Goal: Task Accomplishment & Management: Use online tool/utility

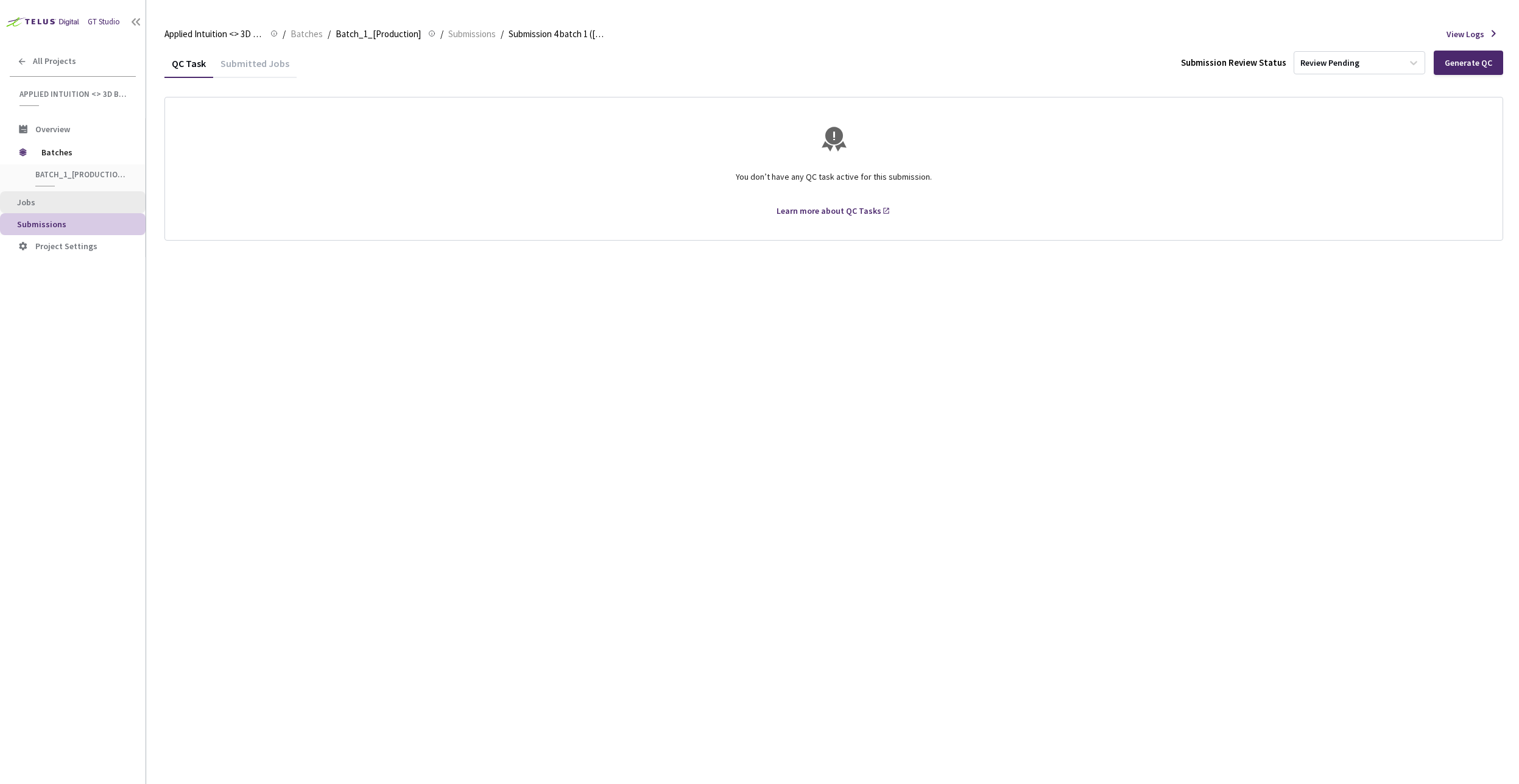
click at [45, 199] on span "Jobs" at bounding box center [76, 202] width 119 height 10
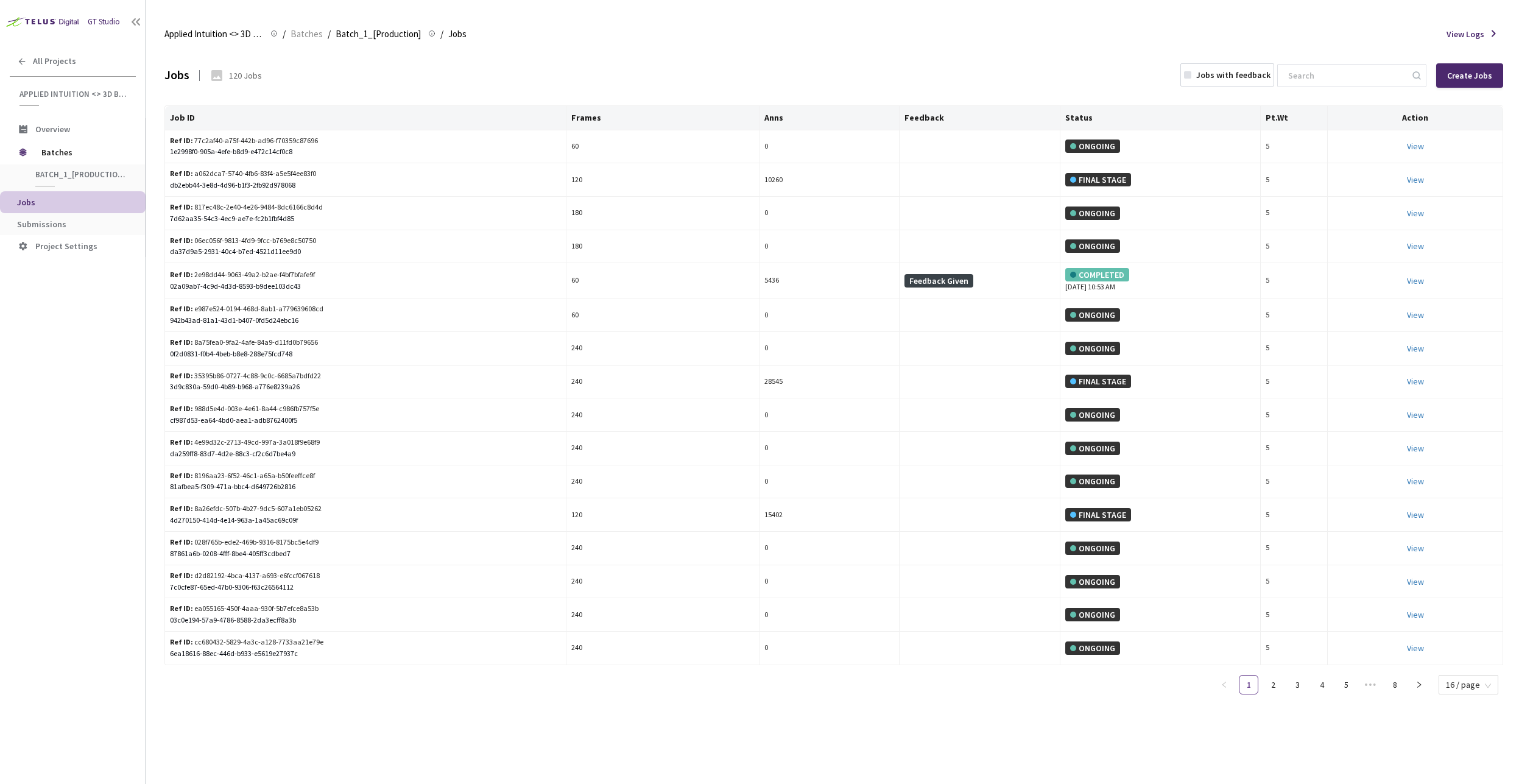
click at [47, 237] on li "Project Settings" at bounding box center [73, 246] width 146 height 22
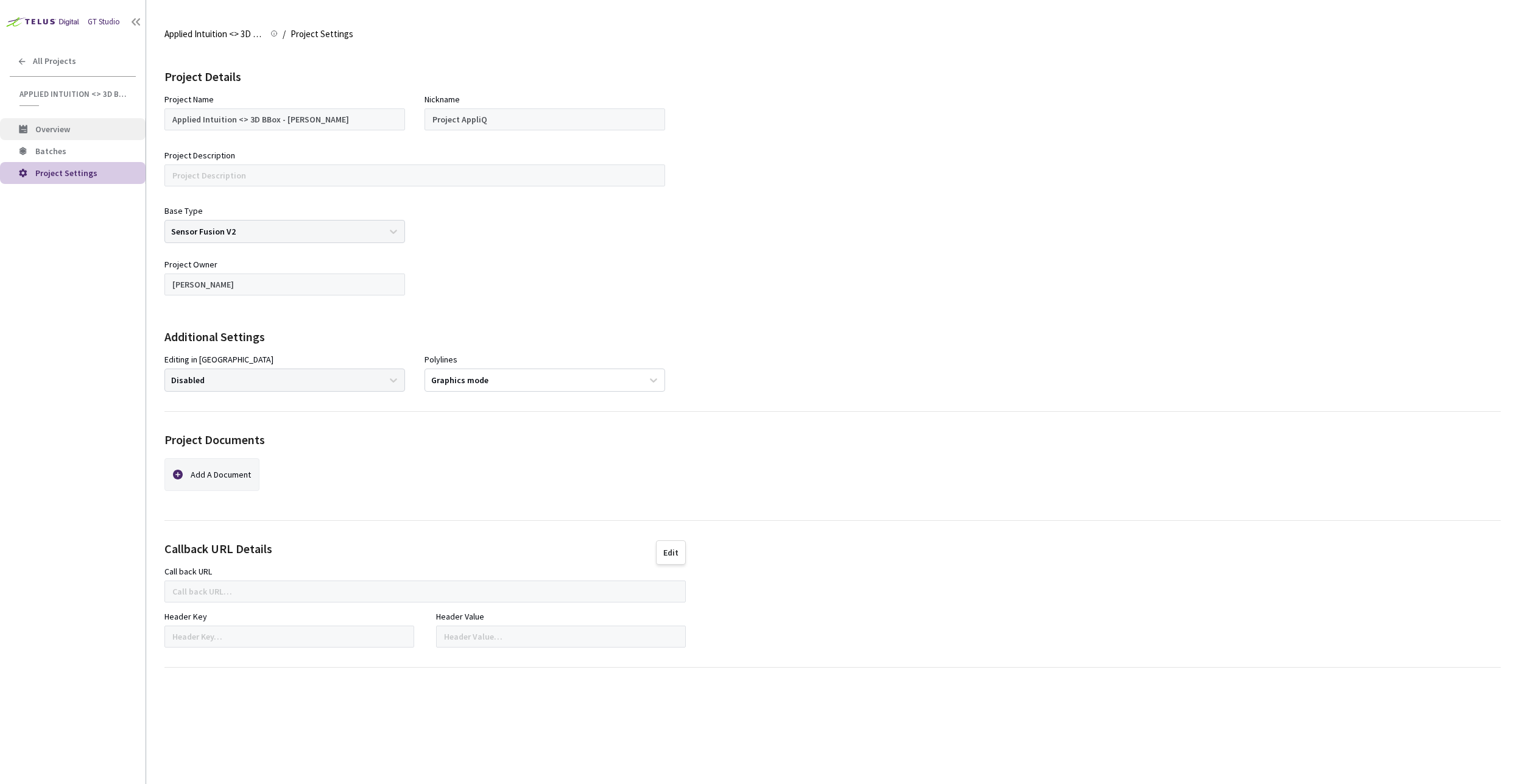
click at [46, 135] on li "Overview" at bounding box center [73, 129] width 146 height 22
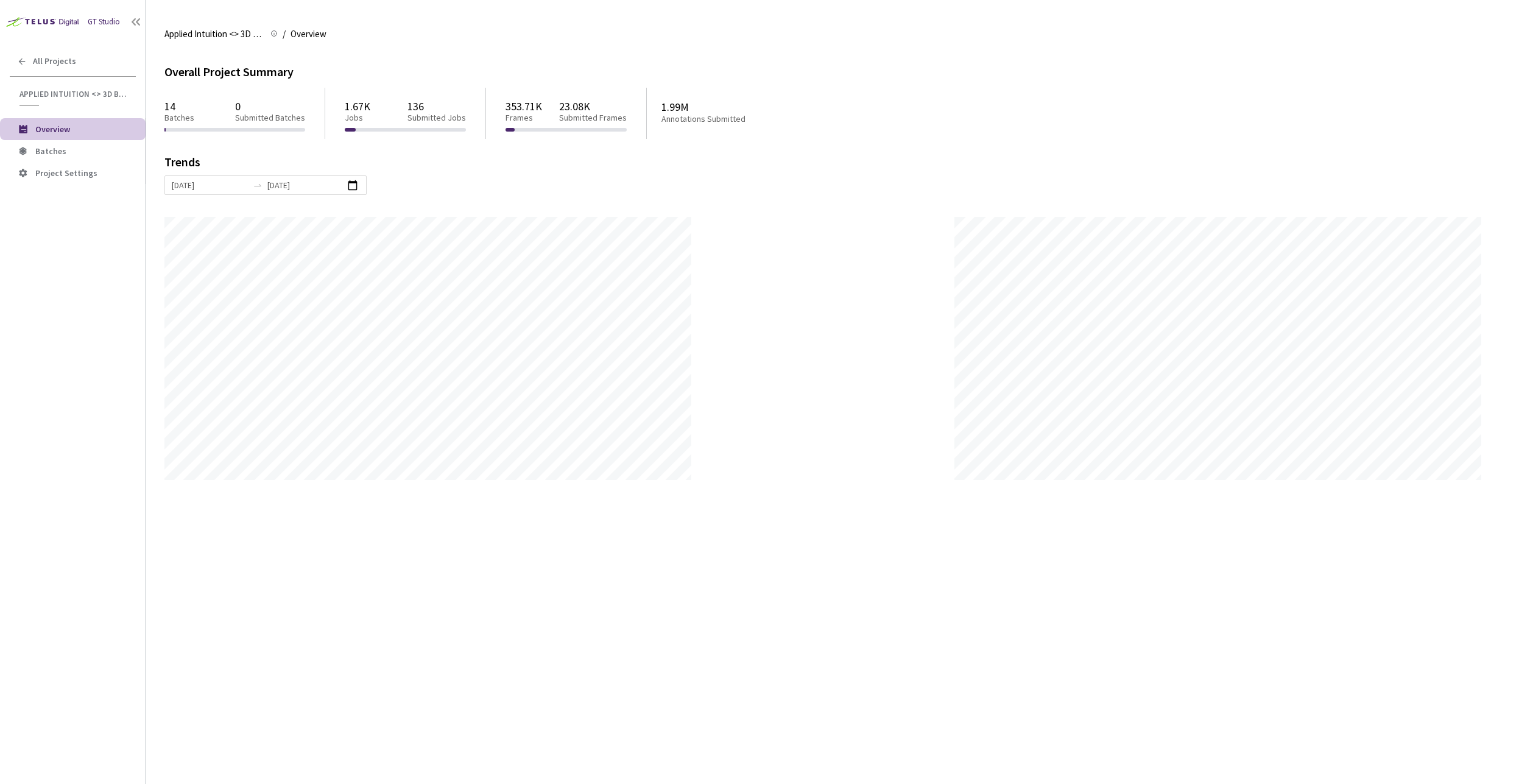
scroll to position [784, 1519]
click at [62, 95] on span "Applied Intuition <> 3D BBox - [PERSON_NAME]" at bounding box center [74, 94] width 109 height 10
click at [55, 91] on span "Applied Intuition <> 3D BBox - [PERSON_NAME]" at bounding box center [74, 94] width 109 height 10
click at [41, 64] on span "All Projects" at bounding box center [54, 60] width 43 height 10
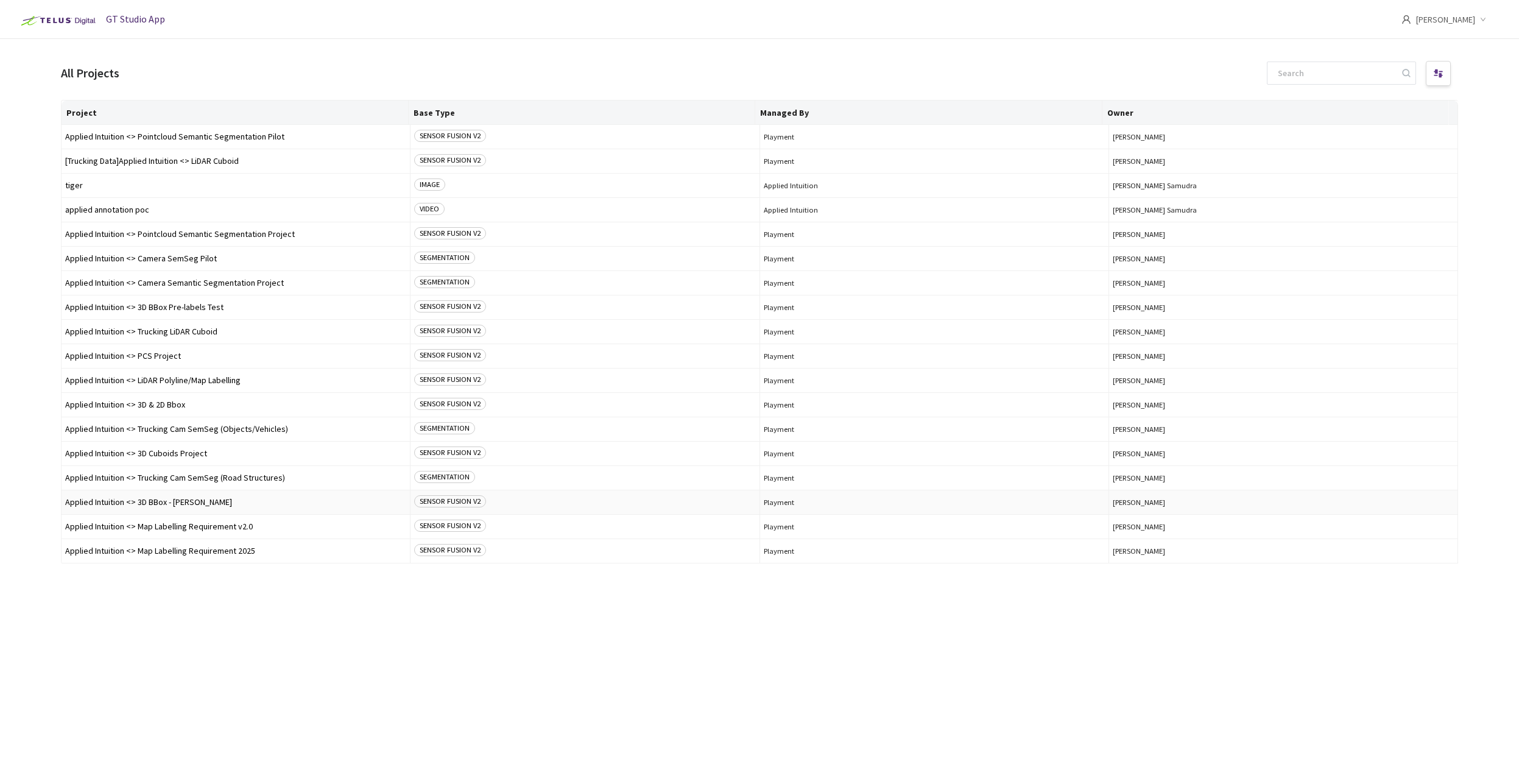
click at [169, 501] on span "Applied Intuition <> 3D BBox - [PERSON_NAME]" at bounding box center [236, 503] width 341 height 9
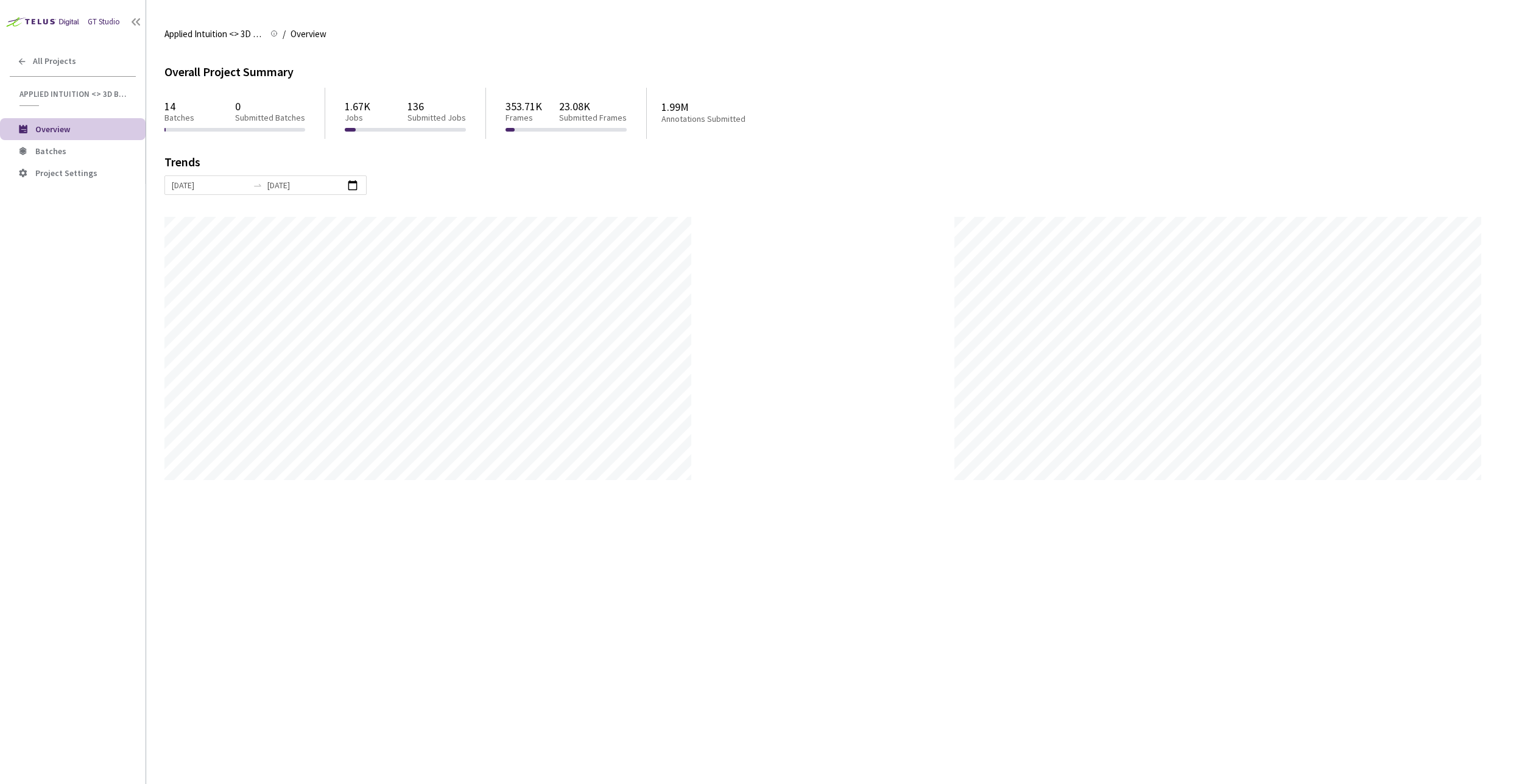
scroll to position [784, 1519]
click at [60, 156] on span "Batches" at bounding box center [51, 151] width 31 height 11
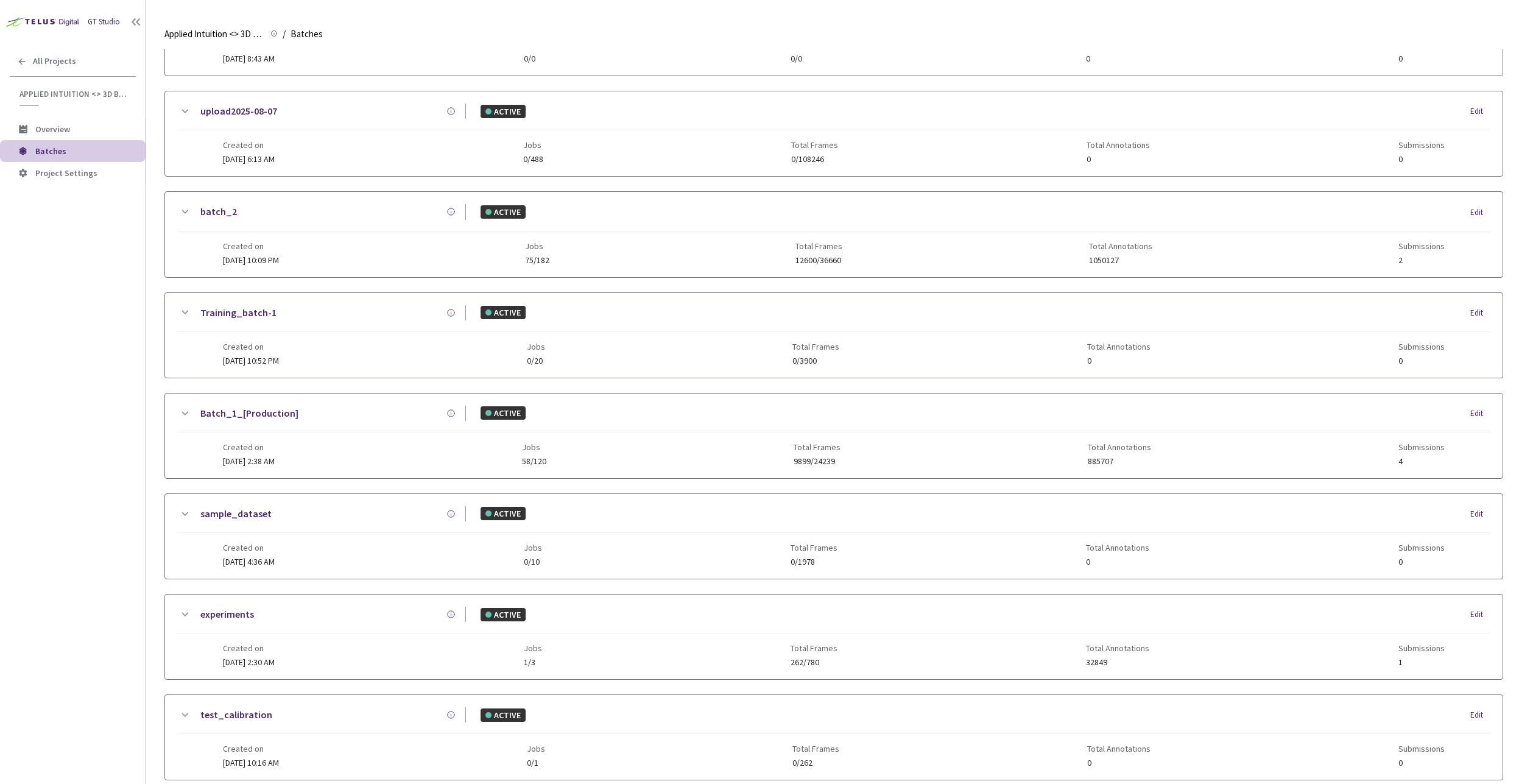
scroll to position [512, 0]
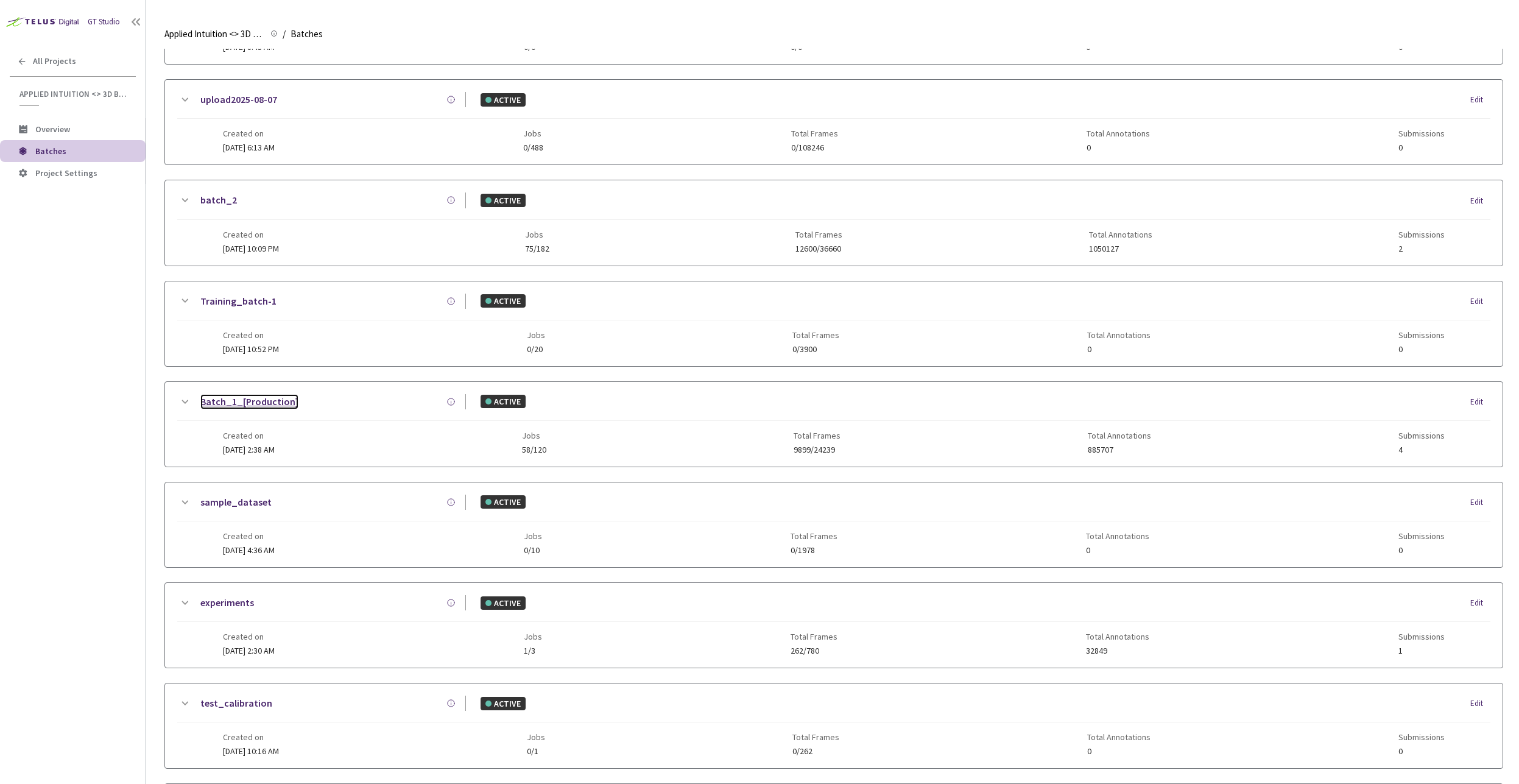
click at [251, 401] on link "Batch_1_[Production]" at bounding box center [249, 402] width 98 height 16
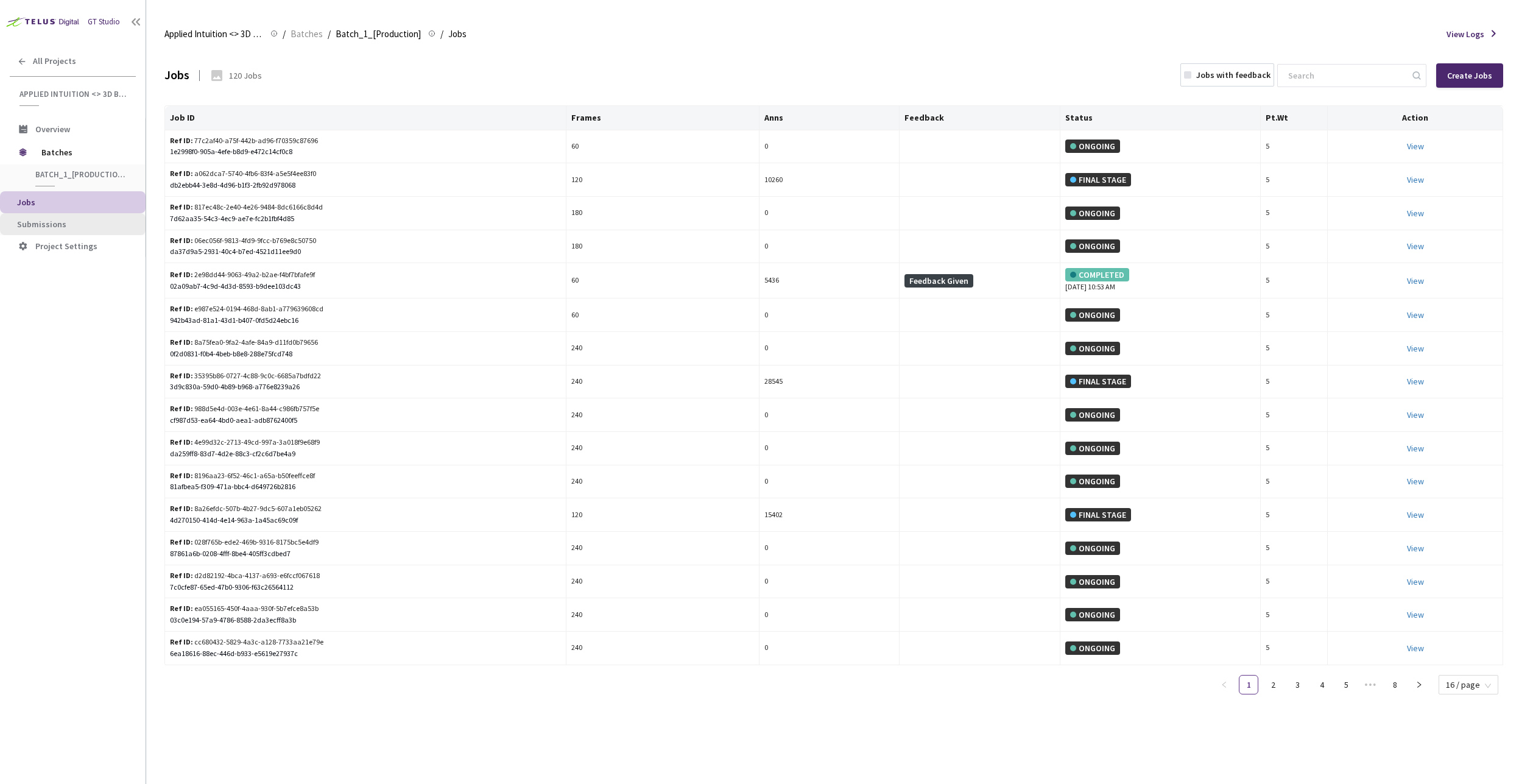
click at [53, 225] on span "Submissions" at bounding box center [42, 224] width 50 height 11
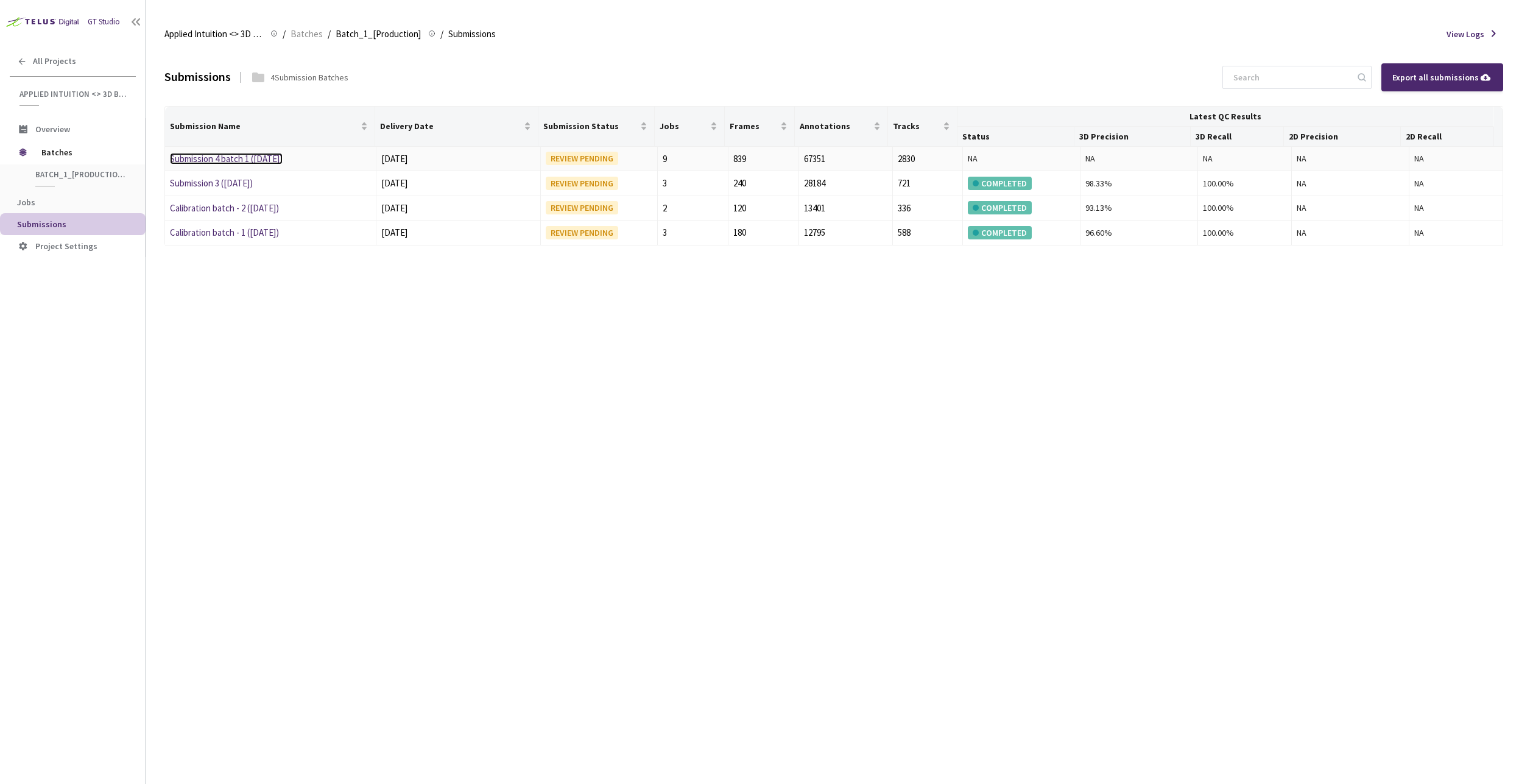
click at [265, 157] on link "Submission 4 batch 1 ([DATE])" at bounding box center [226, 158] width 112 height 12
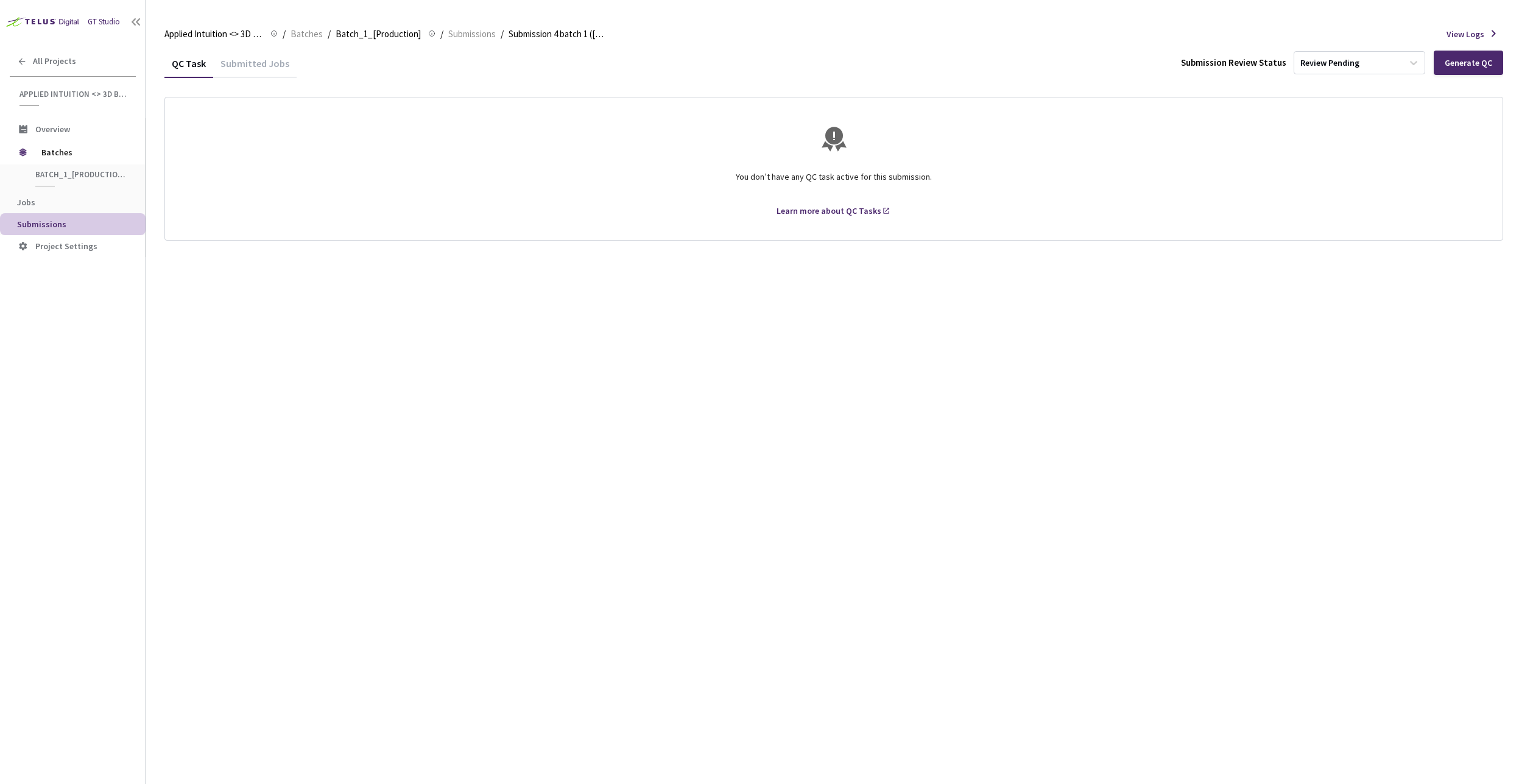
click at [251, 67] on div "Submitted Jobs" at bounding box center [255, 67] width 84 height 21
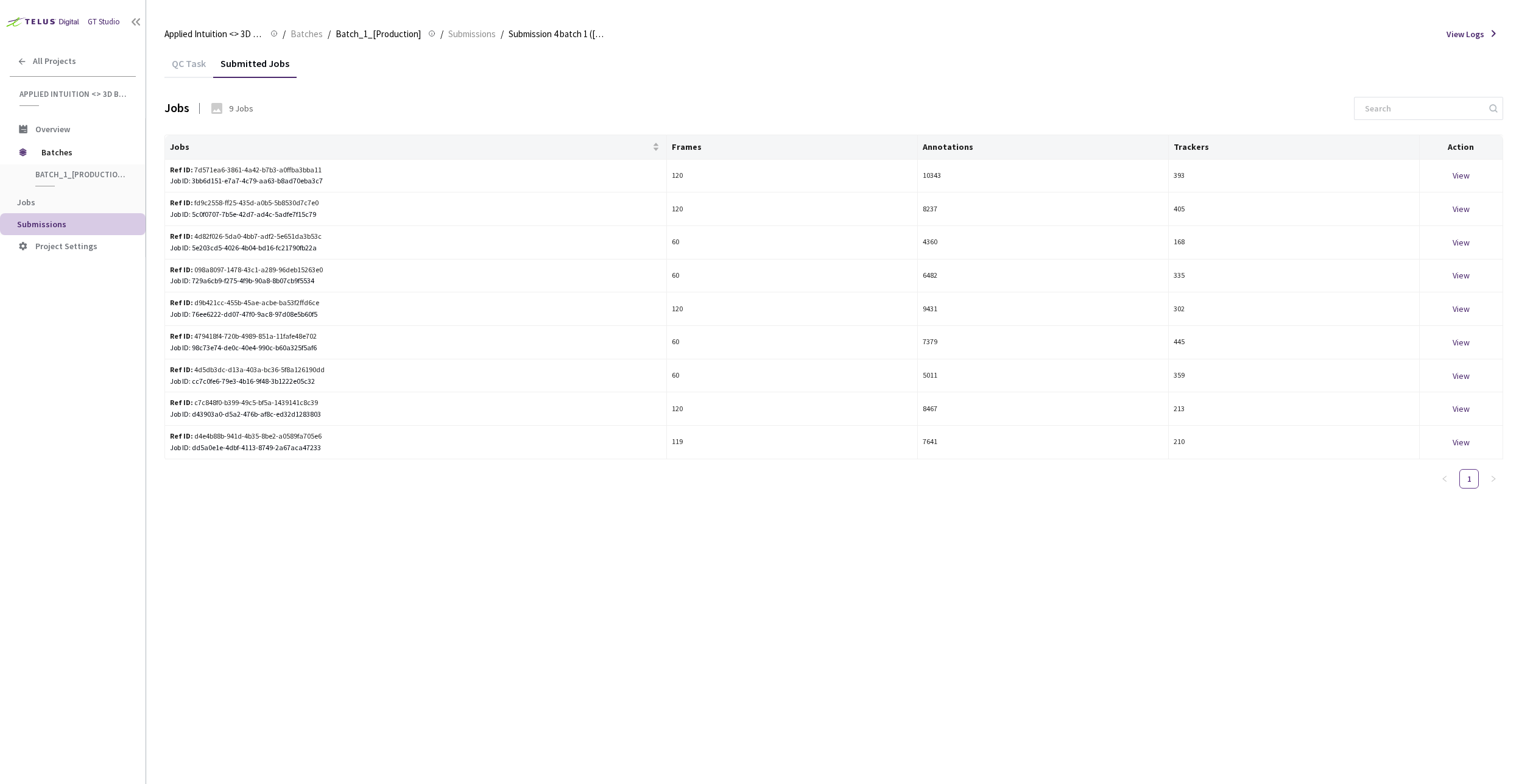
click at [188, 55] on div "QC Task" at bounding box center [189, 62] width 49 height 26
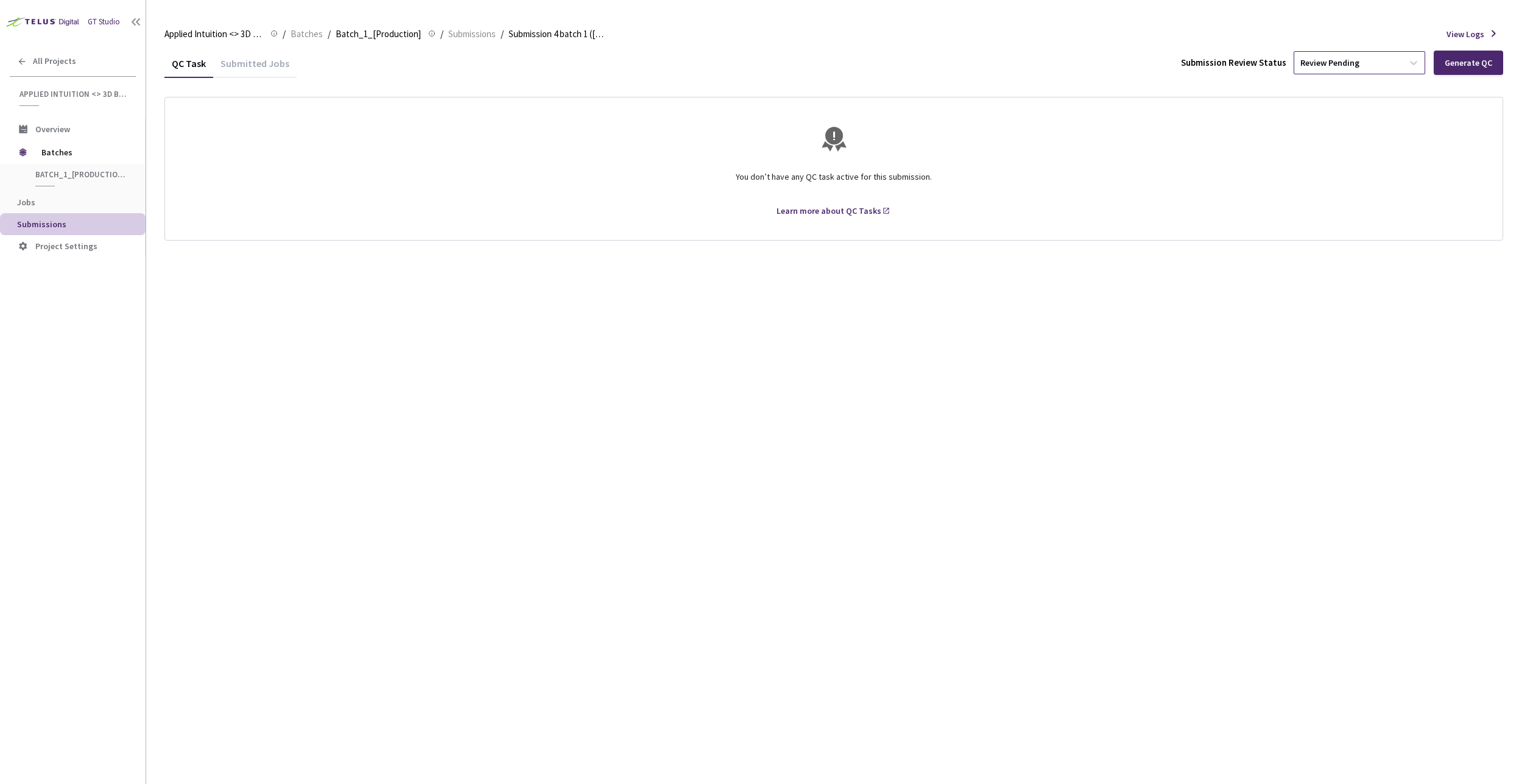
click at [1360, 55] on div "Review Pending" at bounding box center [1349, 62] width 109 height 19
click at [1082, 85] on div "QC Task Submitted Jobs Submission Review Status option Approve focused, 2 of 3.…" at bounding box center [834, 144] width 1339 height 192
click at [262, 62] on div "Submitted Jobs" at bounding box center [255, 67] width 84 height 21
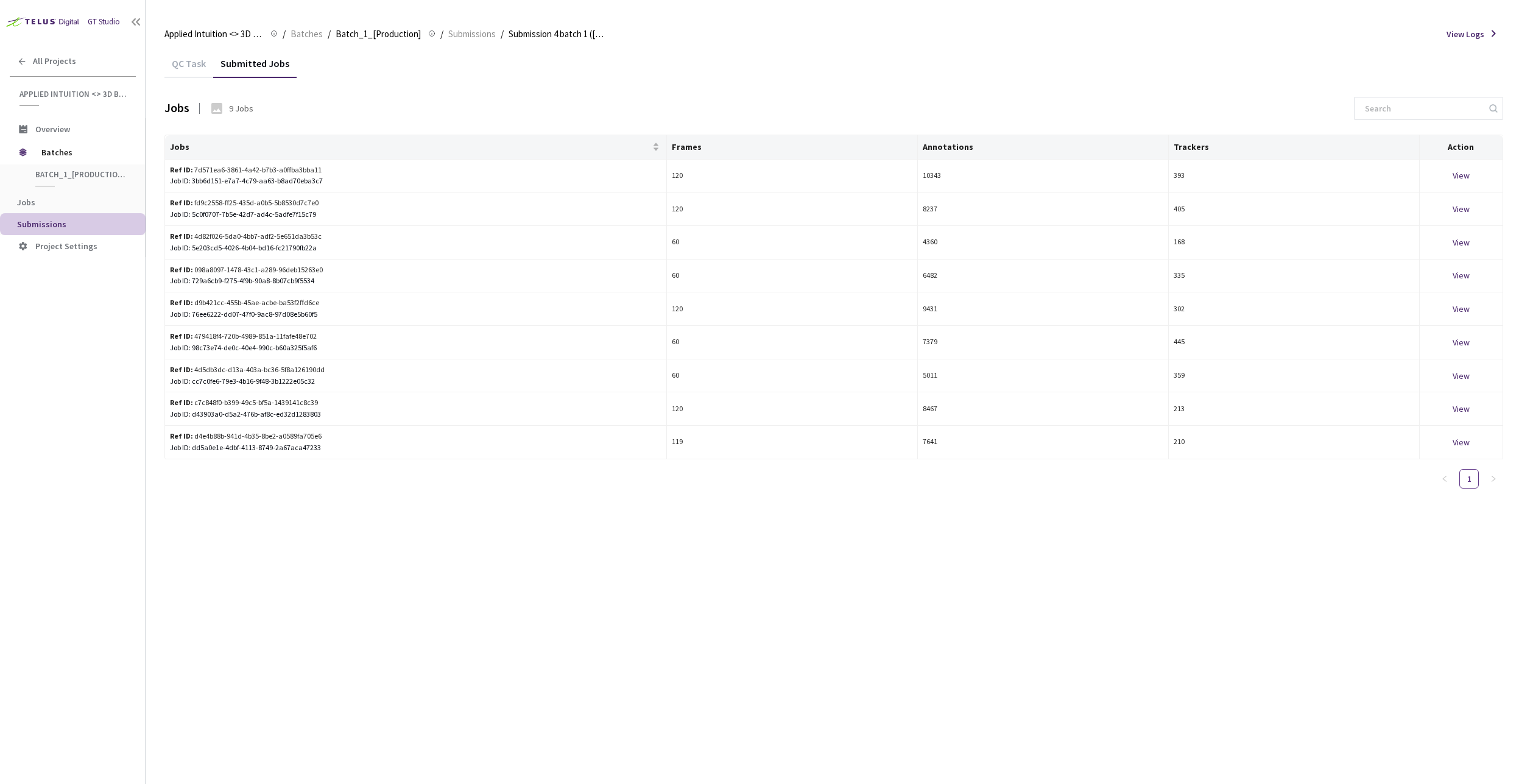
click at [197, 63] on div "QC Task" at bounding box center [189, 67] width 49 height 21
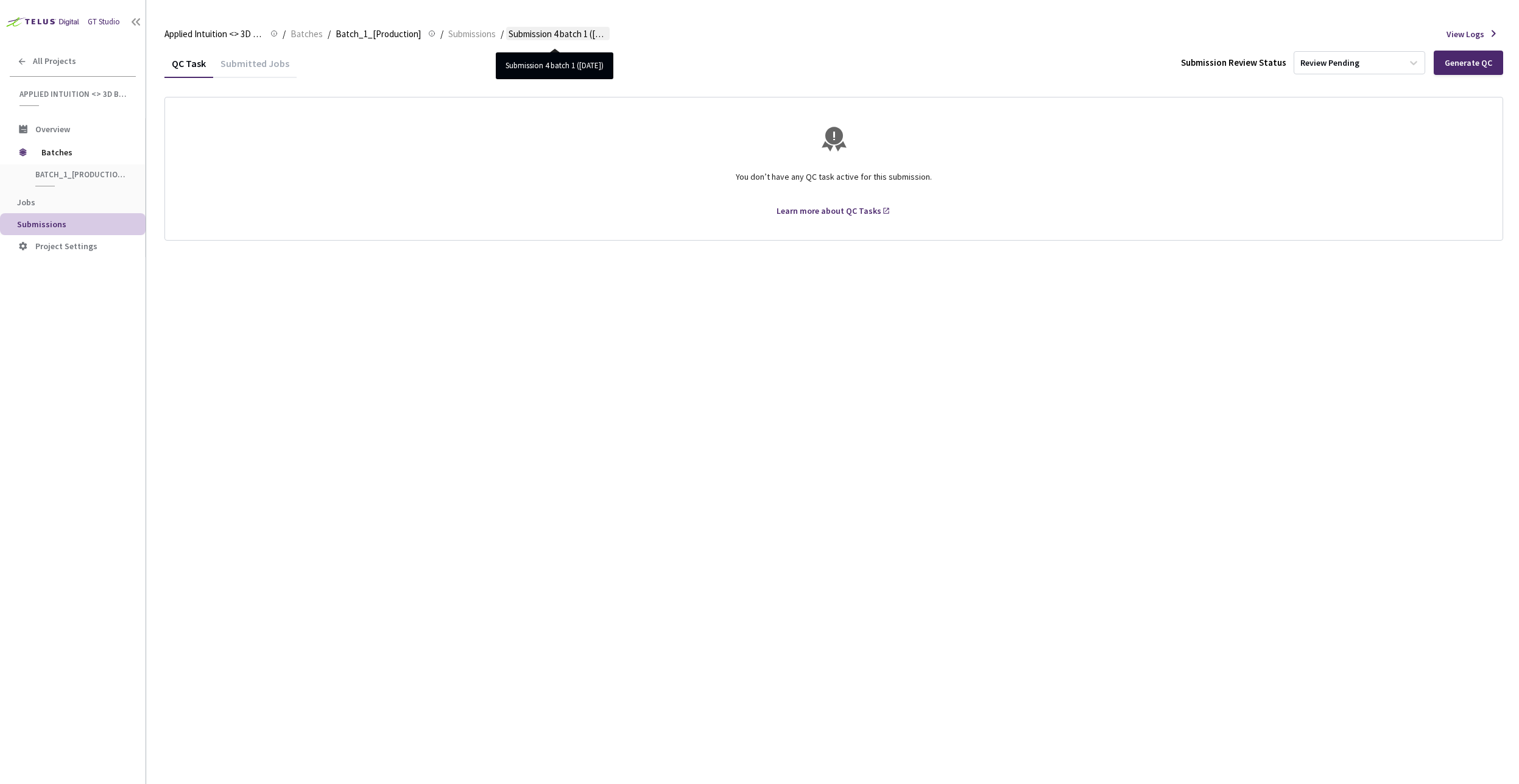
click at [538, 34] on span "Submission 4 batch 1 ([DATE])" at bounding box center [558, 34] width 99 height 15
click at [1459, 65] on div "Generate QC" at bounding box center [1468, 63] width 47 height 10
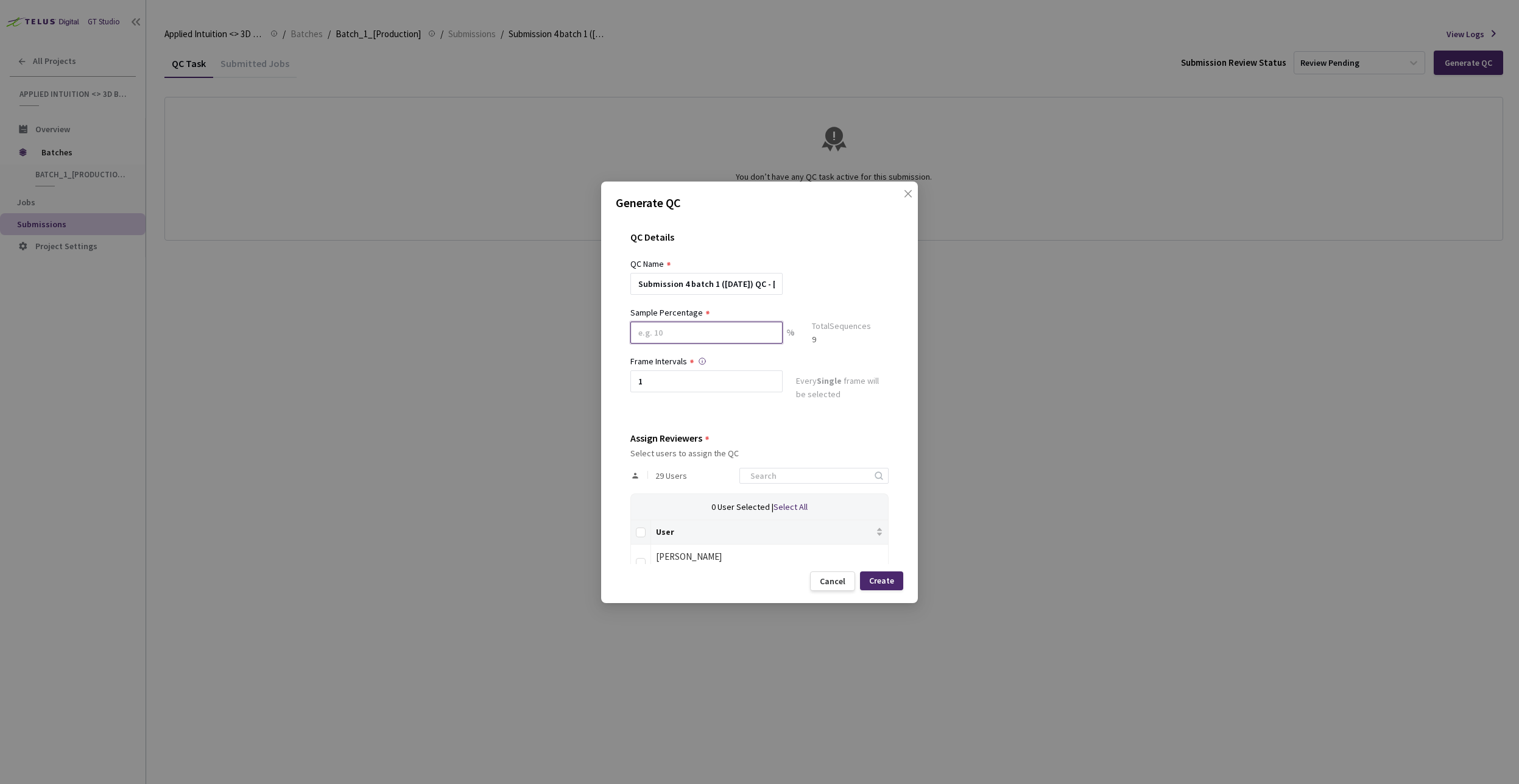
click at [676, 333] on input at bounding box center [707, 333] width 152 height 22
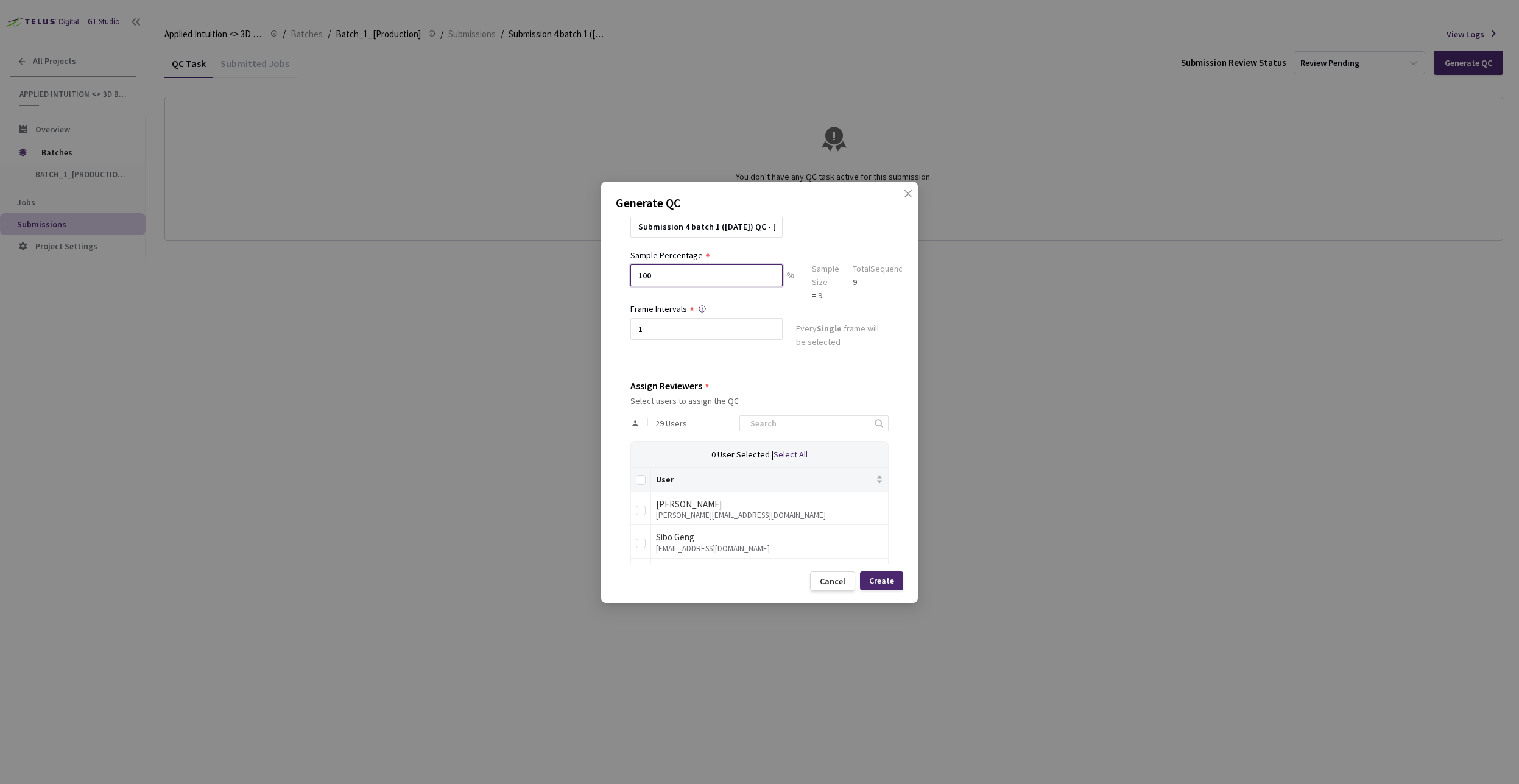
scroll to position [73, 0]
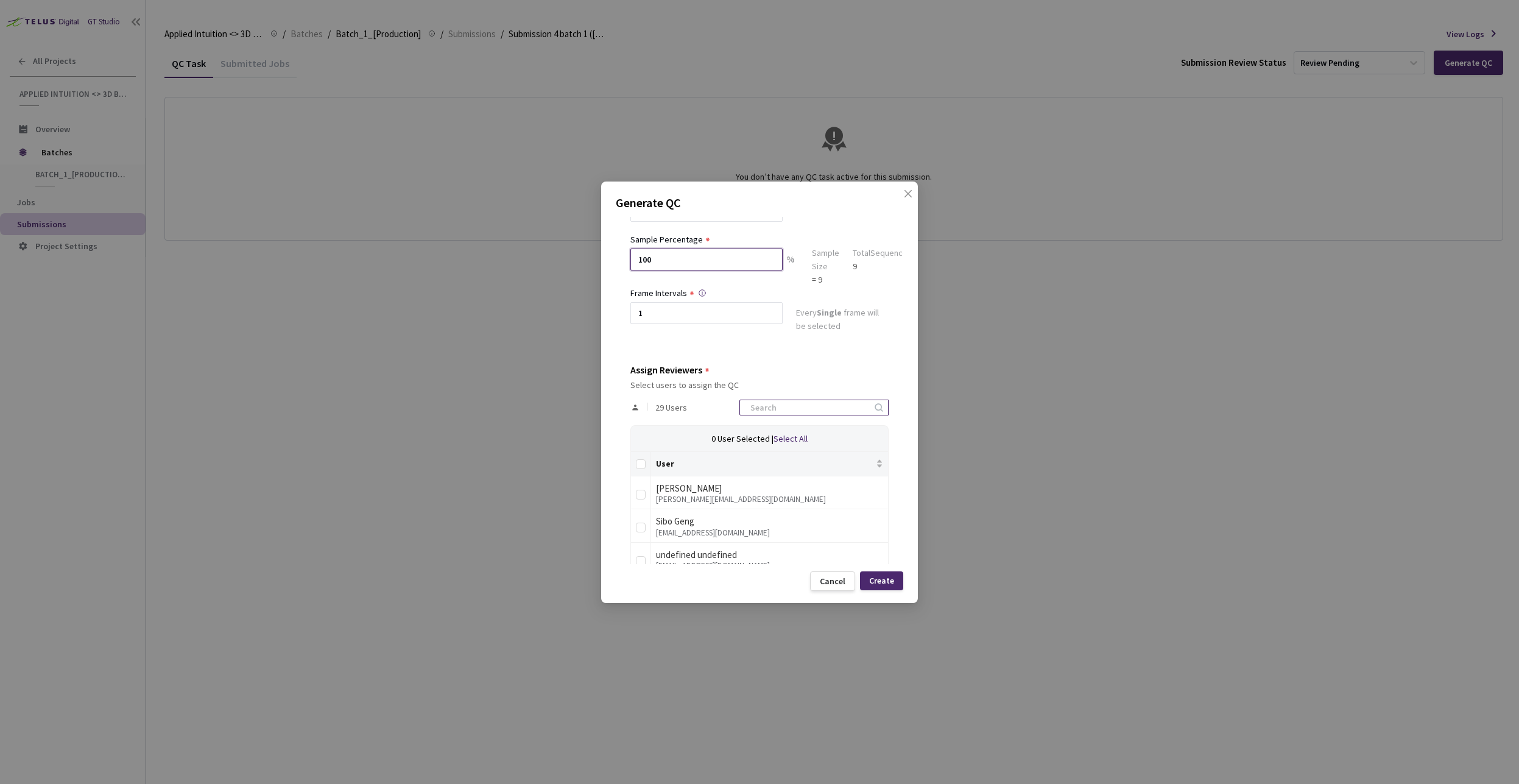
type input "100"
click at [788, 405] on input at bounding box center [808, 407] width 130 height 15
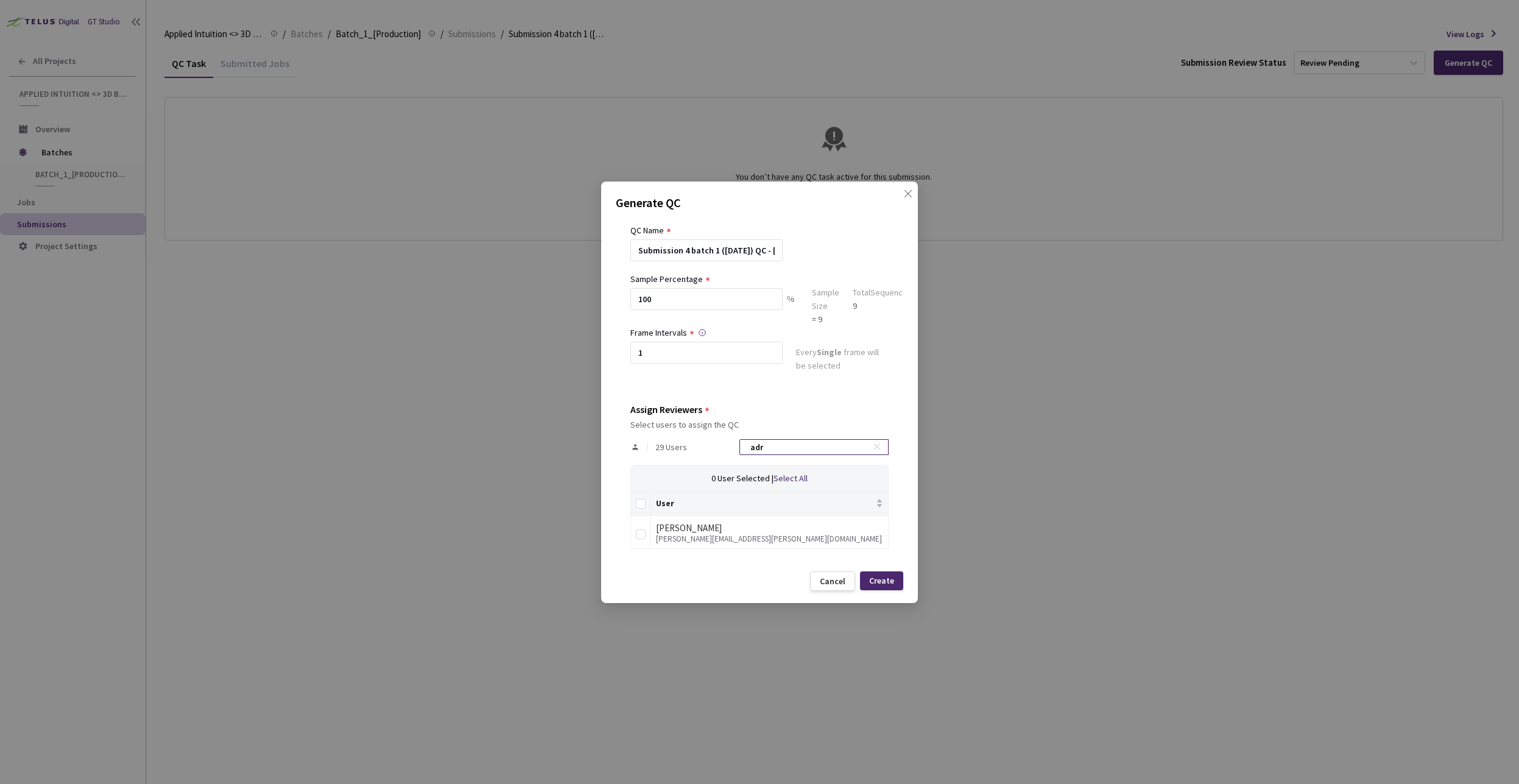
scroll to position [33, 0]
type input "adrie"
click at [641, 533] on input "checkbox" at bounding box center [641, 534] width 10 height 10
checkbox input "true"
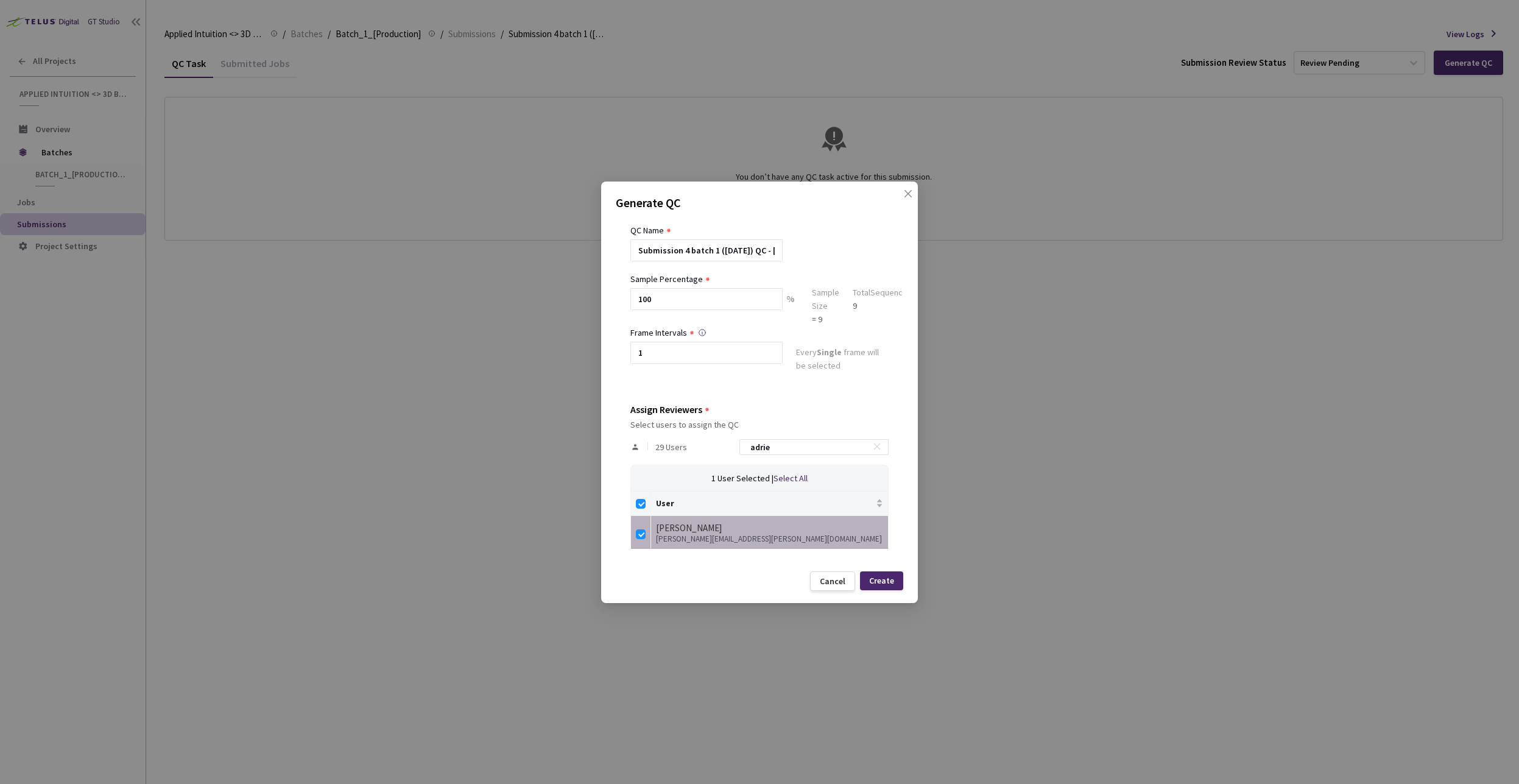
click at [649, 575] on div "Cancel Create" at bounding box center [760, 581] width 288 height 19
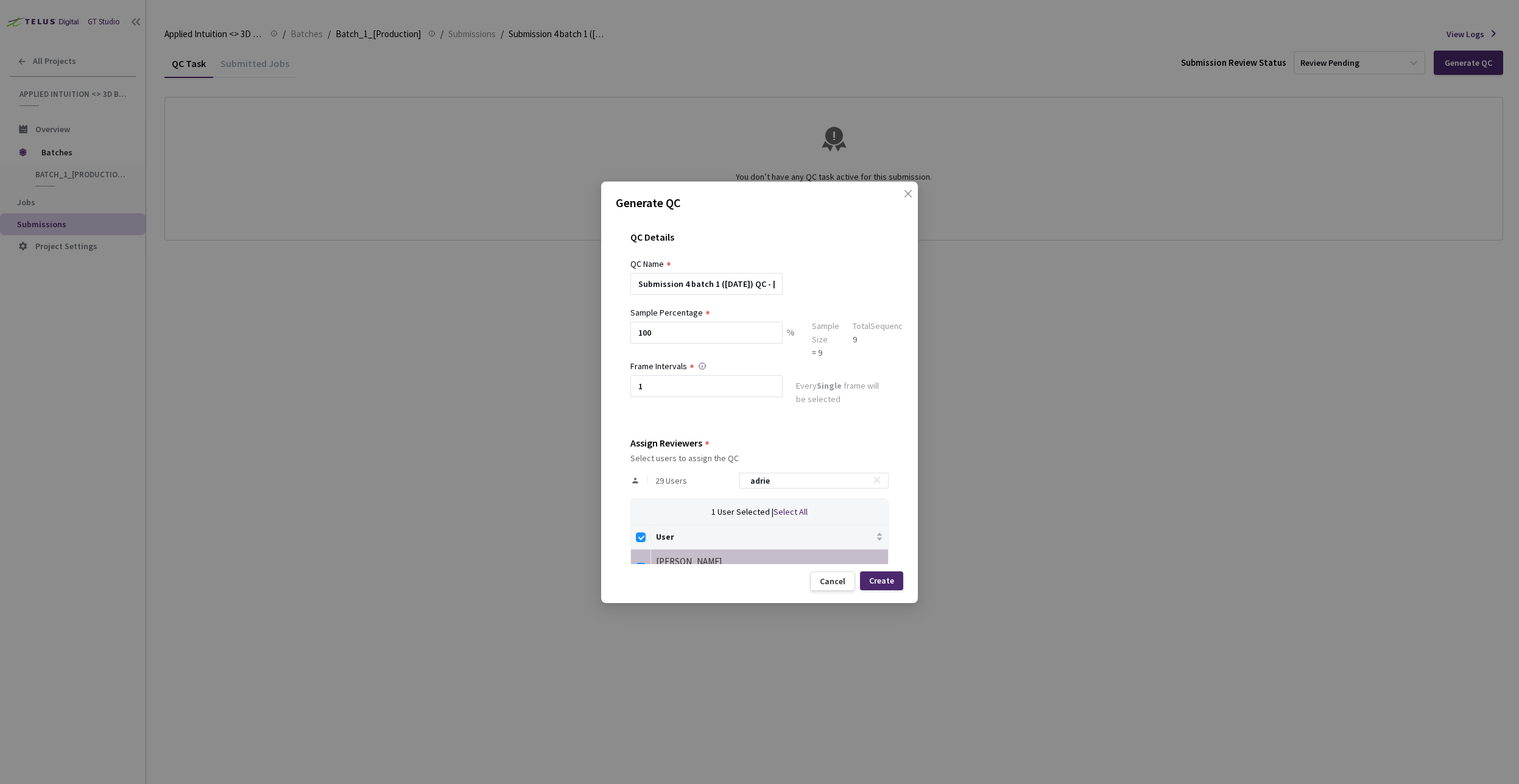
scroll to position [33, 0]
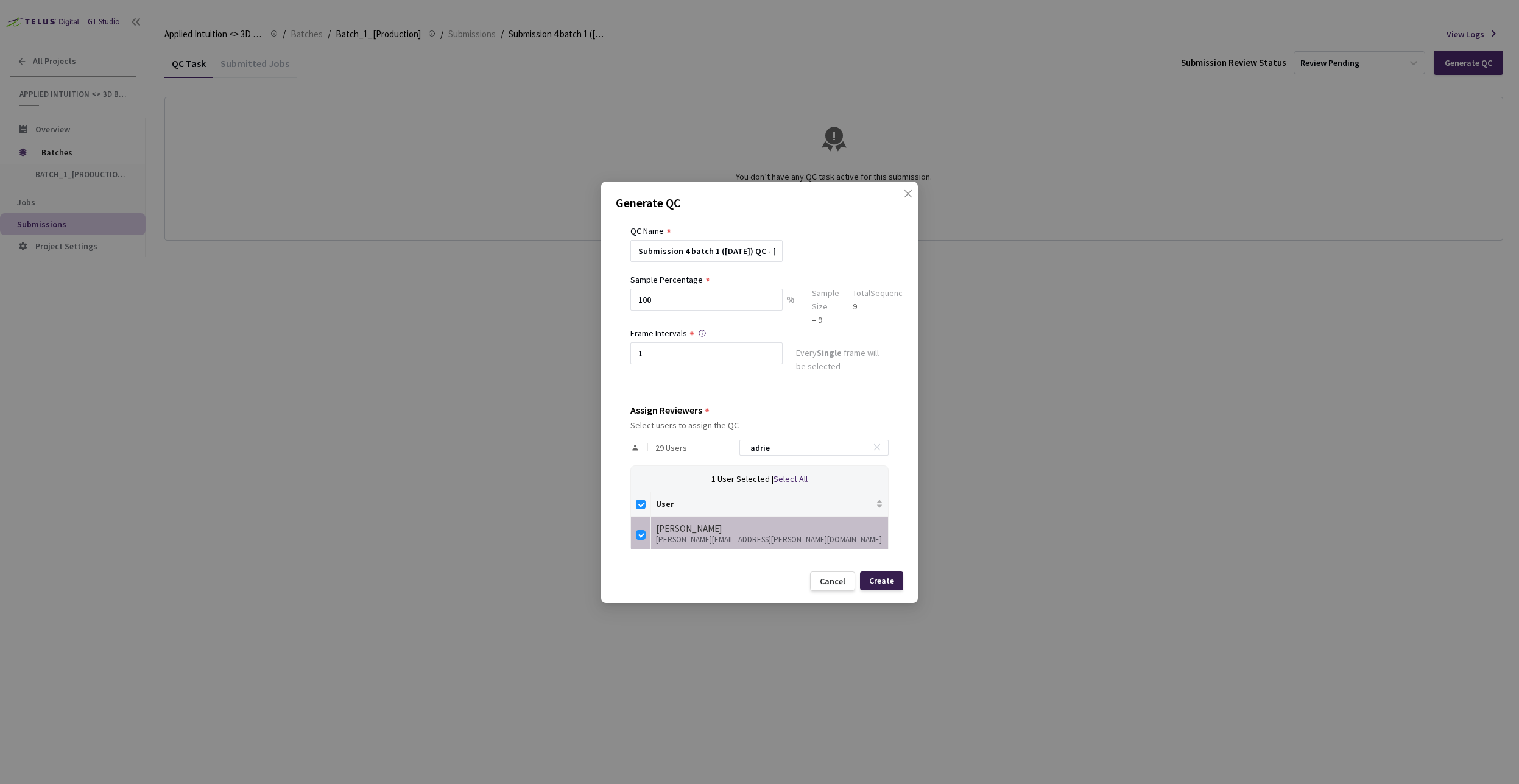
click at [881, 582] on div "Create" at bounding box center [881, 580] width 25 height 10
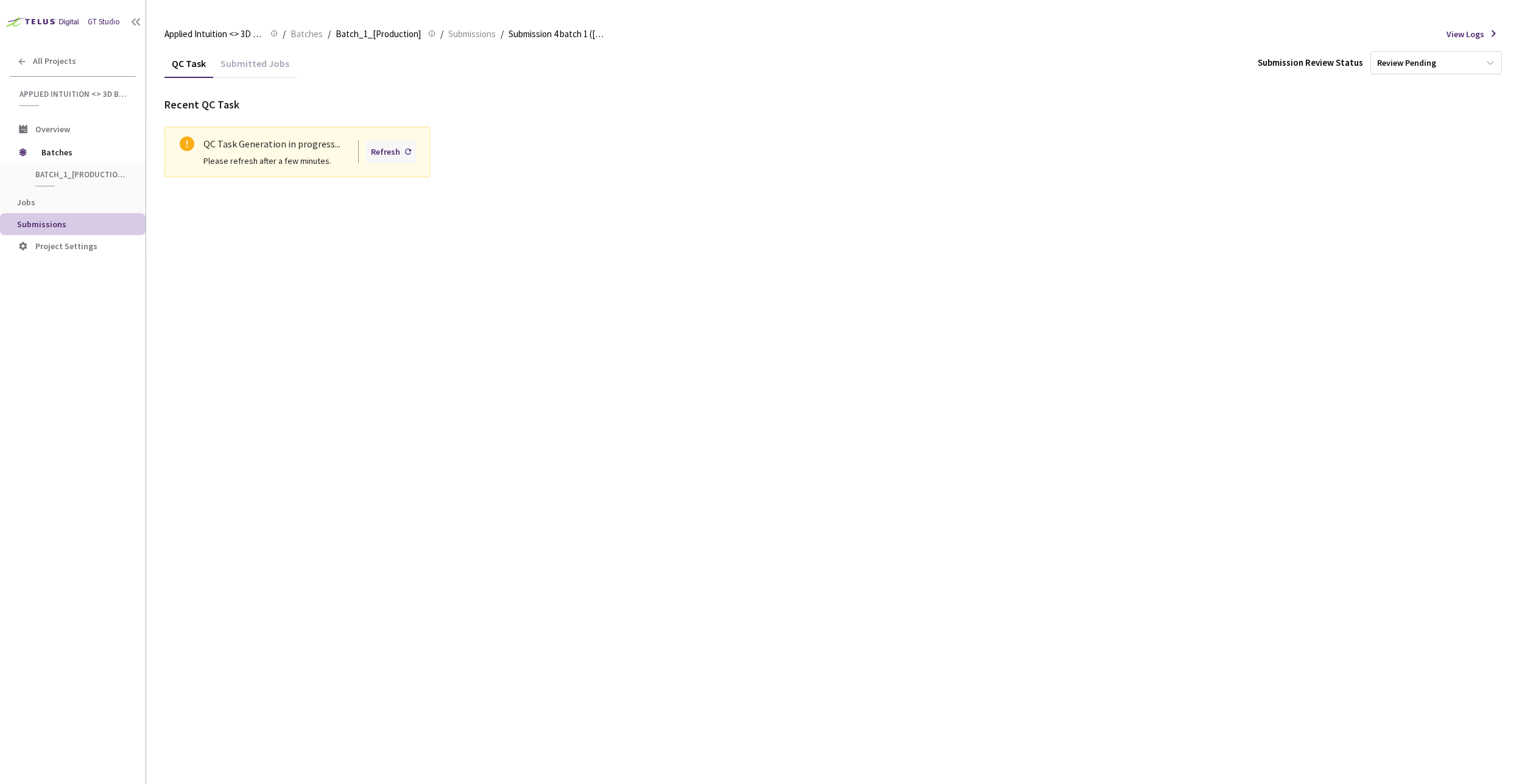
click at [391, 148] on div "Refresh" at bounding box center [386, 151] width 29 height 13
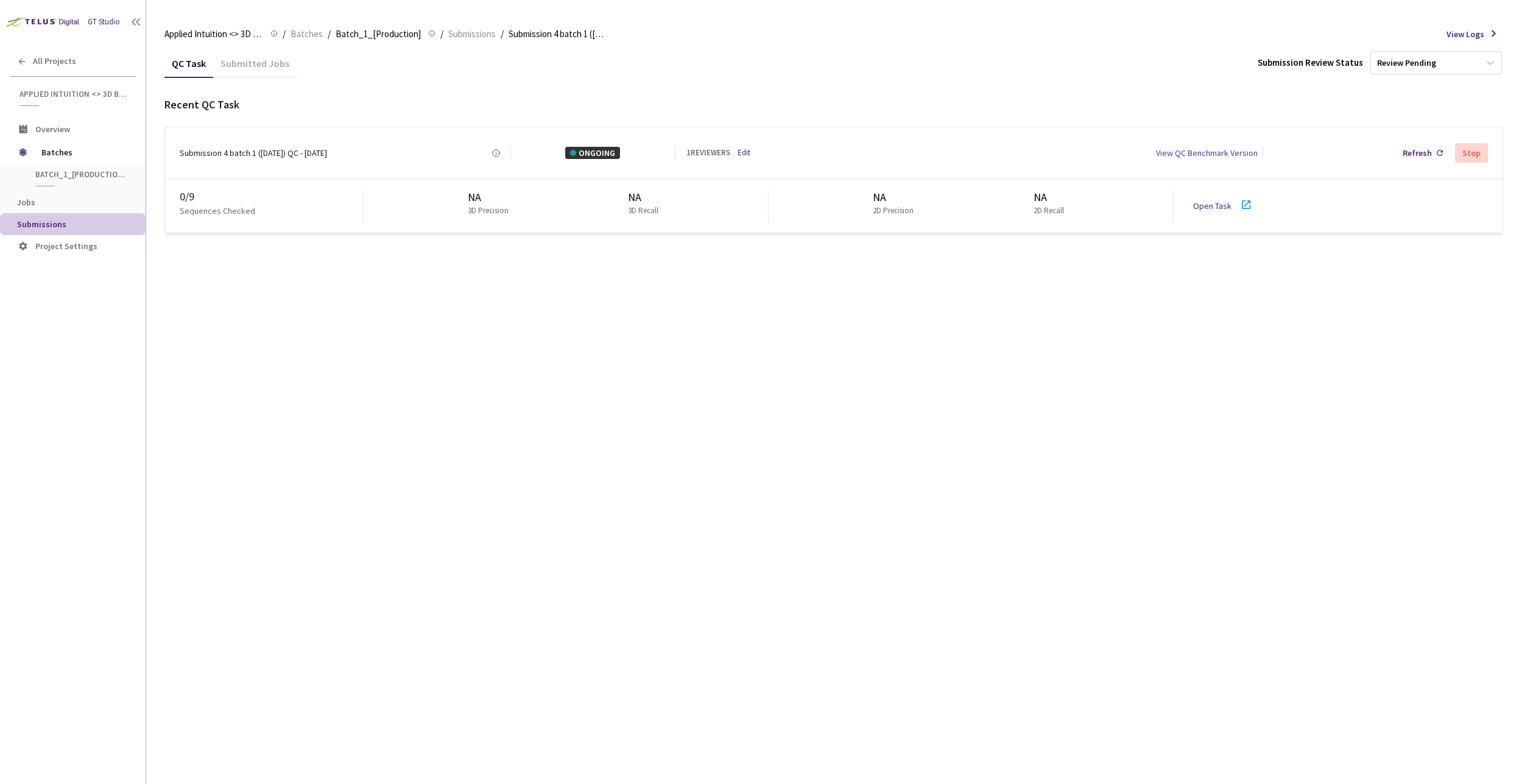
click at [1244, 205] on icon at bounding box center [1246, 204] width 15 height 15
